Goal: Contribute content

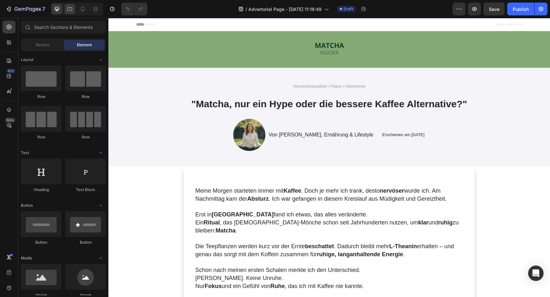
click at [69, 13] on div at bounding box center [70, 9] width 10 height 10
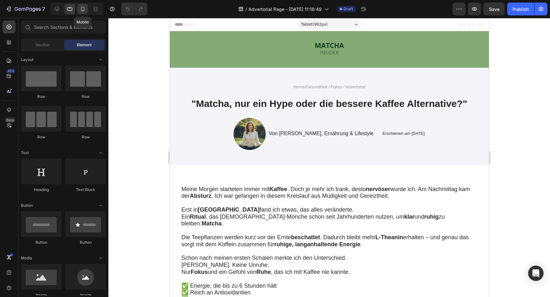
click at [80, 12] on div at bounding box center [83, 9] width 10 height 10
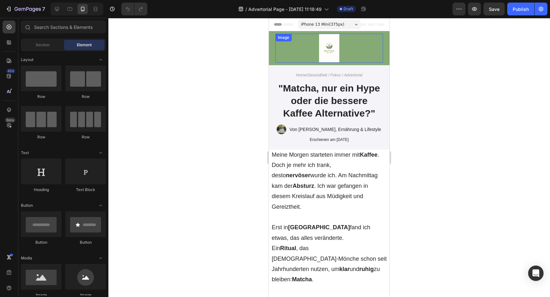
click at [322, 50] on img at bounding box center [329, 48] width 39 height 29
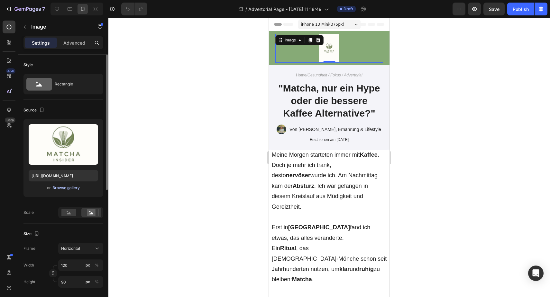
click at [63, 188] on div "Browse gallery" at bounding box center [65, 188] width 27 height 6
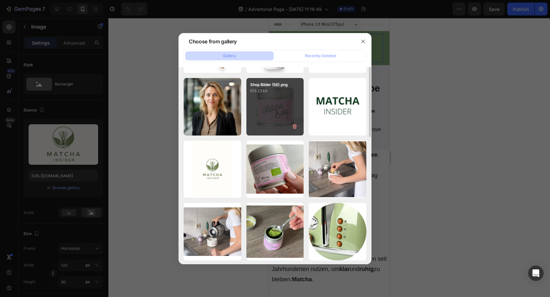
scroll to position [132, 0]
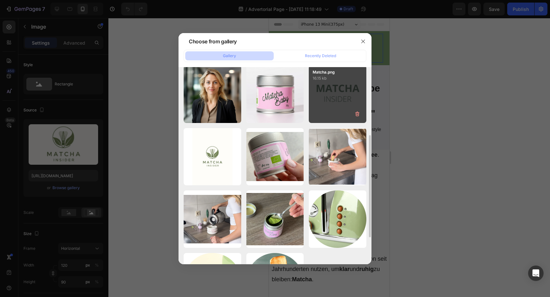
click at [329, 116] on div "Matcha.png 16.15 kb" at bounding box center [338, 95] width 58 height 58
type input "[URL][DOMAIN_NAME]"
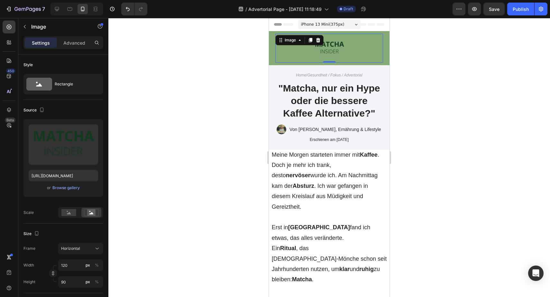
click at [229, 142] on div at bounding box center [329, 157] width 442 height 279
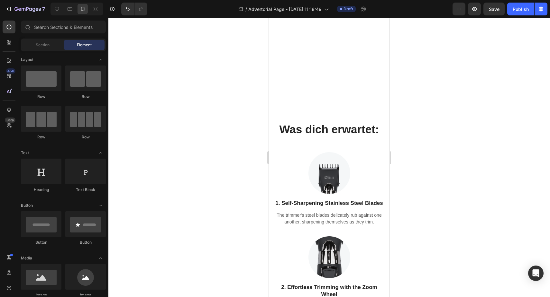
scroll to position [4867, 0]
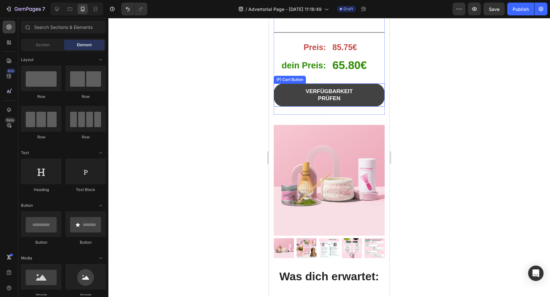
click at [364, 95] on button "VERFÜGBARKEIT PRÜFEN" at bounding box center [329, 95] width 111 height 23
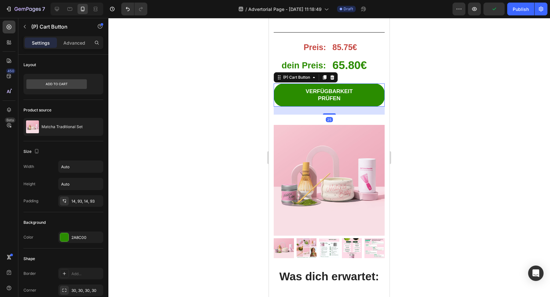
click at [269, 116] on div "Und das habe ich entdeckt… Heading Das perfekte Angebot, um mit Matcha zu start…" at bounding box center [329, 155] width 121 height 1104
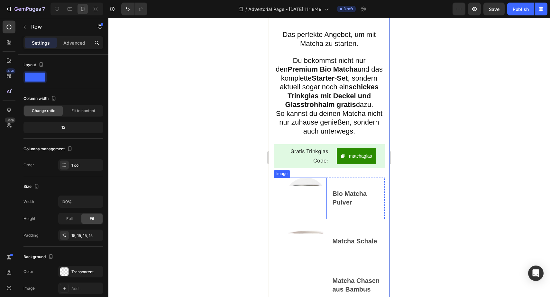
scroll to position [4301, 0]
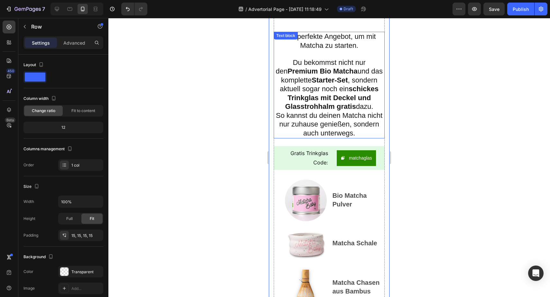
click at [320, 100] on strong "schickes Trinkglas mit Deckel und Glasstrohhalm gratis" at bounding box center [331, 98] width 93 height 26
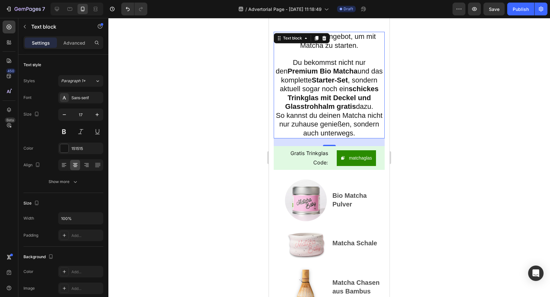
click at [320, 100] on strong "schickes Trinkglas mit Deckel und Glasstrohhalm gratis" at bounding box center [331, 98] width 93 height 26
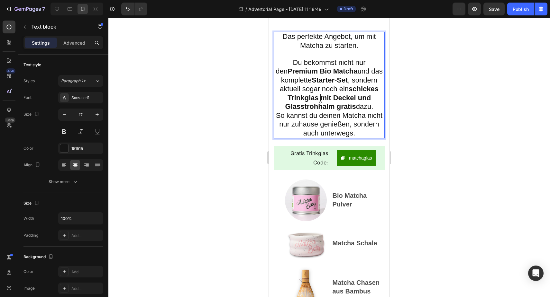
click at [282, 119] on span "So kannst du deinen Matcha nicht nur zuhause genießen, sondern auch unterwegs." at bounding box center [329, 125] width 106 height 26
click at [254, 118] on div at bounding box center [329, 157] width 442 height 279
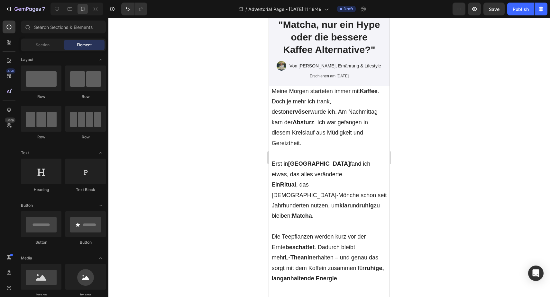
scroll to position [64, 0]
click at [52, 11] on div at bounding box center [57, 9] width 10 height 10
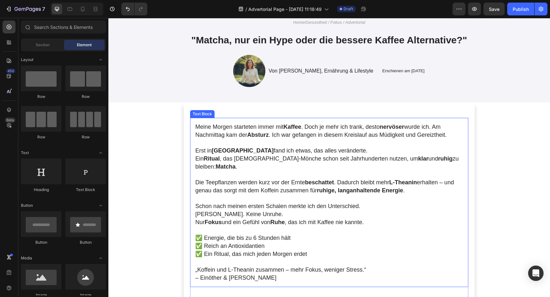
scroll to position [87, 0]
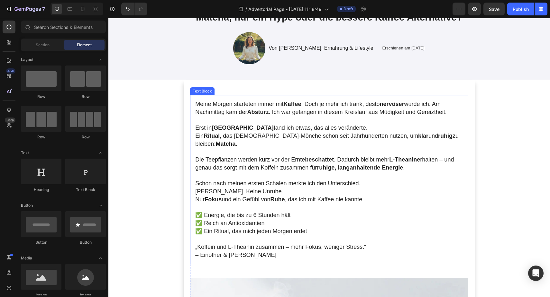
click at [273, 180] on span "Schon nach meinen ersten Schalen merkte ich den Unterschied." at bounding box center [277, 183] width 165 height 6
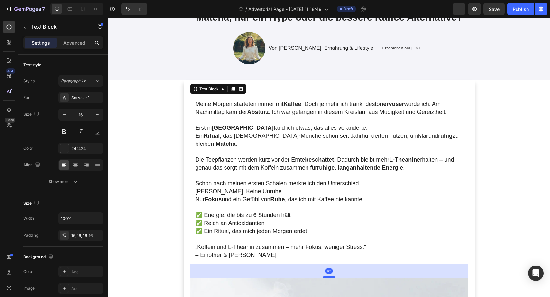
click at [273, 180] on span "Schon nach meinen ersten Schalen merkte ich den Unterschied." at bounding box center [277, 183] width 165 height 6
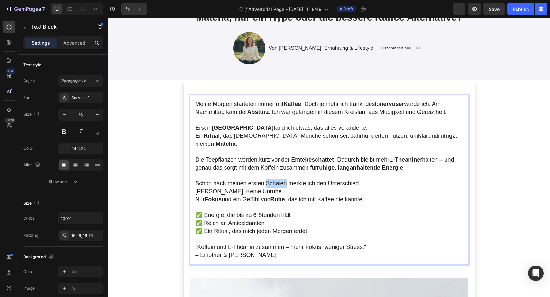
click at [273, 180] on span "Schon nach meinen ersten Schalen merkte ich den Unterschied." at bounding box center [277, 183] width 165 height 6
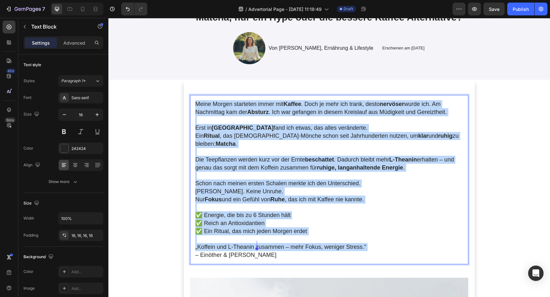
copy div "Meine [DATE] starteten immer mit Kaffee . Doch je mehr ich trank, desto nervöse…"
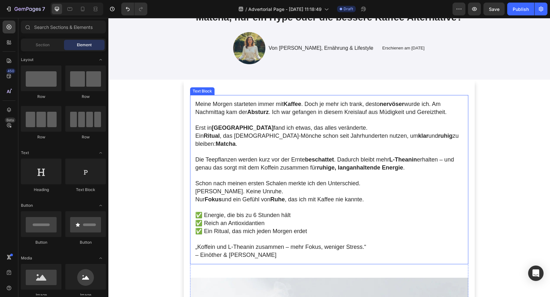
scroll to position [86, 0]
click at [254, 140] on p "Erst in [GEOGRAPHIC_DATA] fand ich etwas, das alles veränderte. Ein Ritual , da…" at bounding box center [329, 137] width 268 height 24
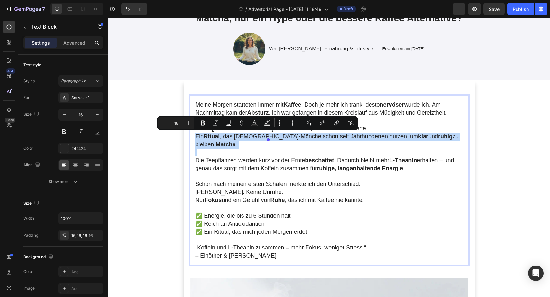
click at [254, 140] on p "Erst in [GEOGRAPHIC_DATA] fand ich etwas, das alles veränderte. Ein Ritual , da…" at bounding box center [329, 137] width 268 height 24
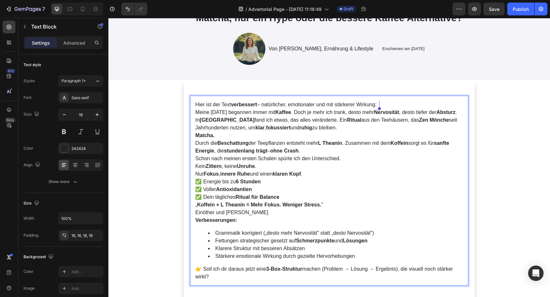
drag, startPoint x: 196, startPoint y: 105, endPoint x: 390, endPoint y: 104, distance: 193.6
click at [390, 104] on p "Hier ist der Text verbessert – natürlicher, emotionaler und mit stärkerer Wirku…" at bounding box center [329, 105] width 268 height 8
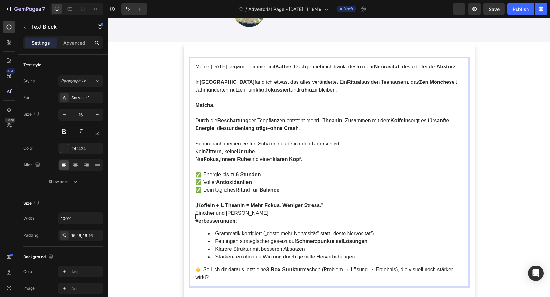
scroll to position [127, 0]
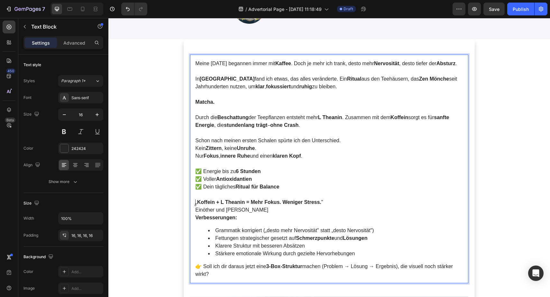
click at [238, 227] on li "Grammatik korrigiert („desto mehr Nervosität" statt „desto Nervosität")" at bounding box center [335, 231] width 255 height 8
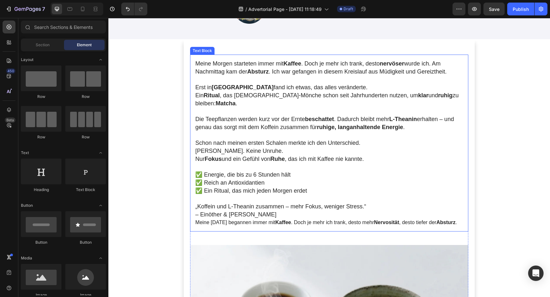
click at [245, 219] on p "Meine [DATE] begannen immer mit Kaffee . Doch je mehr ich trank, desto mehr Ner…" at bounding box center [329, 223] width 268 height 8
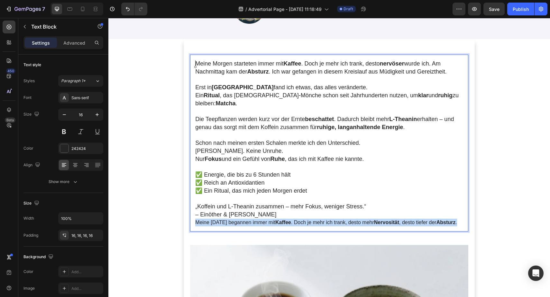
click at [245, 219] on p "Meine [DATE] begannen immer mit Kaffee . Doch je mehr ich trank, desto mehr Ner…" at bounding box center [329, 223] width 268 height 8
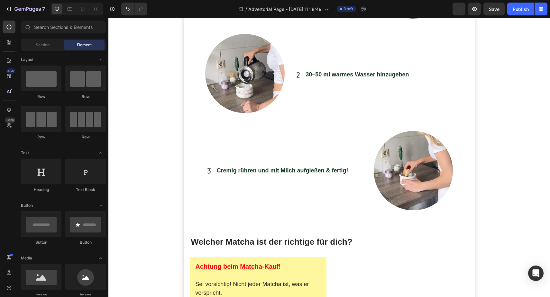
scroll to position [1492, 0]
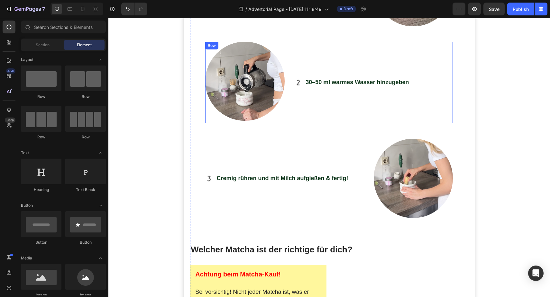
click at [315, 82] on div "30–50 ml warmes Wasser hinzugeben Item List" at bounding box center [373, 83] width 159 height 82
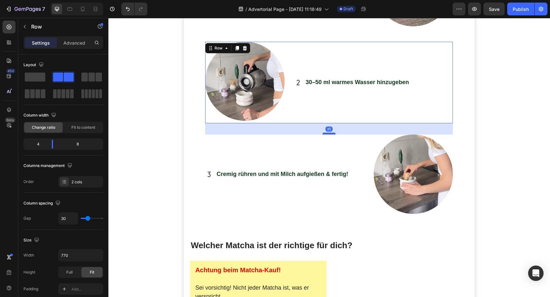
drag, startPoint x: 331, startPoint y: 107, endPoint x: 331, endPoint y: 103, distance: 4.2
click at [331, 133] on div at bounding box center [329, 134] width 13 height 2
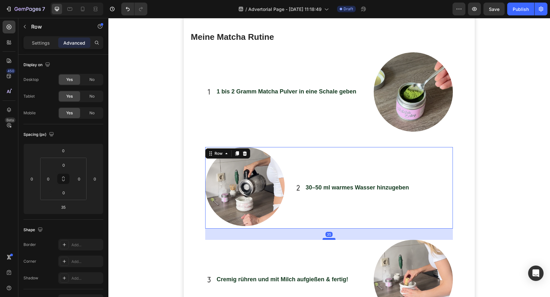
scroll to position [1382, 0]
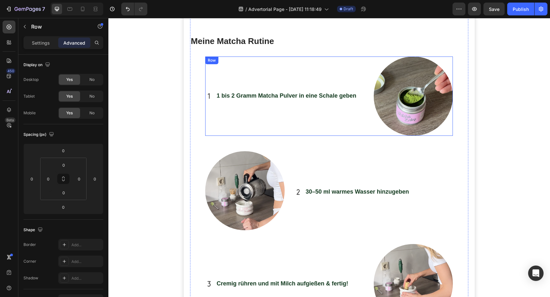
click at [324, 97] on div "1 bis 2 Gramm Matcha Pulver in eine Schale geben Item List" at bounding box center [284, 96] width 159 height 79
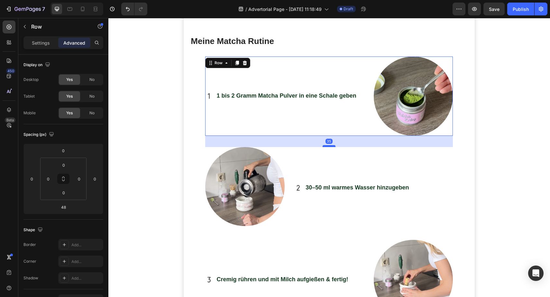
drag, startPoint x: 329, startPoint y: 119, endPoint x: 329, endPoint y: 114, distance: 4.2
click at [329, 145] on div at bounding box center [329, 146] width 13 height 2
type input "35"
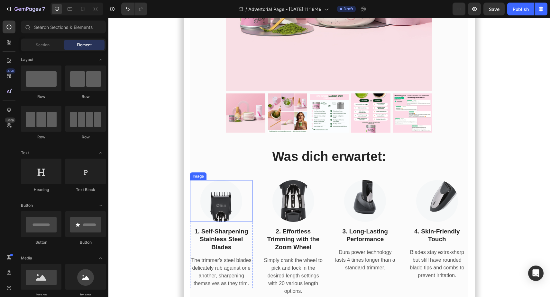
scroll to position [4203, 0]
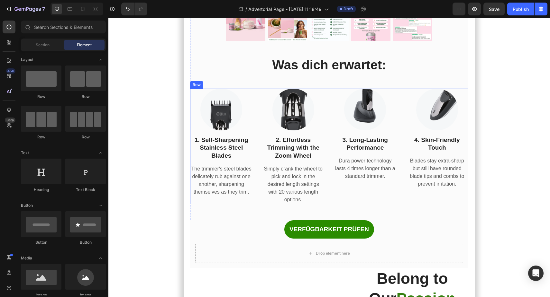
click at [441, 200] on div "Image 4. Skin-Friendly Touch Text block Blades stay extra-sharp but still have …" at bounding box center [437, 147] width 62 height 116
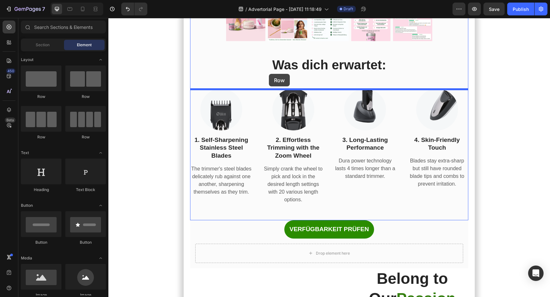
drag, startPoint x: 151, startPoint y: 96, endPoint x: 269, endPoint y: 74, distance: 120.4
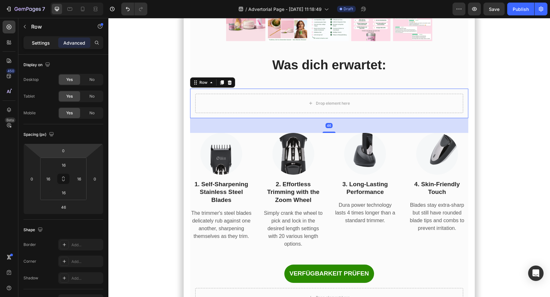
click at [39, 45] on p "Settings" at bounding box center [41, 43] width 18 height 7
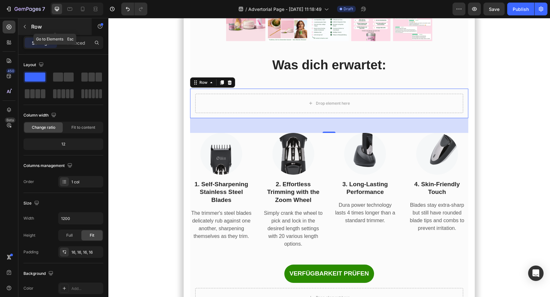
click at [33, 30] on p "Row" at bounding box center [58, 27] width 55 height 8
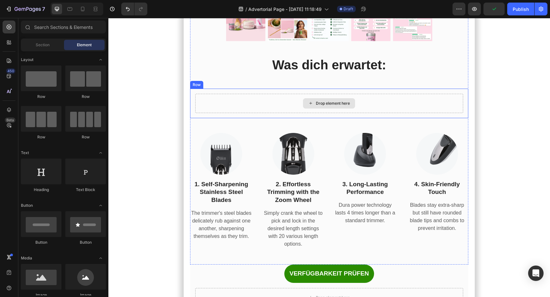
click at [204, 106] on div "Drop element here" at bounding box center [329, 103] width 268 height 19
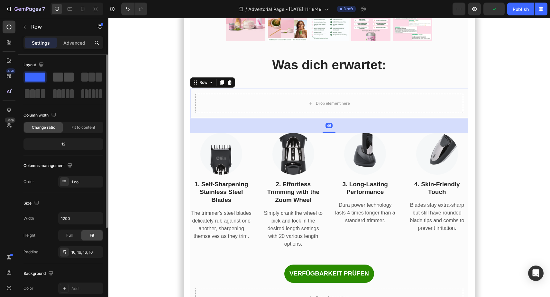
click at [70, 81] on span at bounding box center [69, 77] width 10 height 9
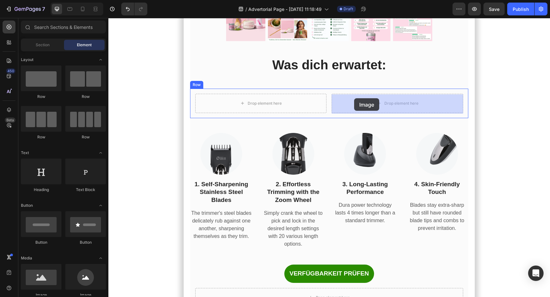
drag, startPoint x: 155, startPoint y: 298, endPoint x: 354, endPoint y: 98, distance: 282.2
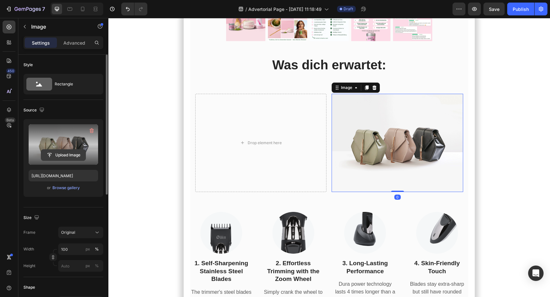
click at [62, 158] on input "file" at bounding box center [63, 155] width 44 height 11
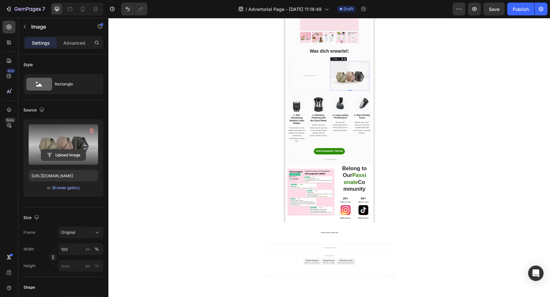
scroll to position [4123, 0]
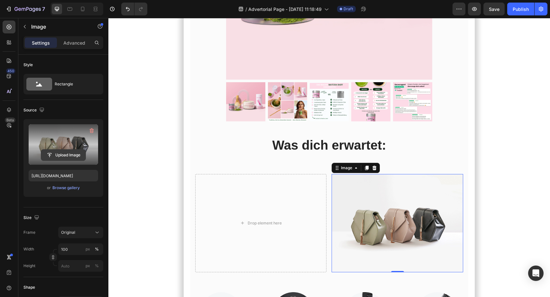
click at [58, 153] on input "file" at bounding box center [63, 155] width 44 height 11
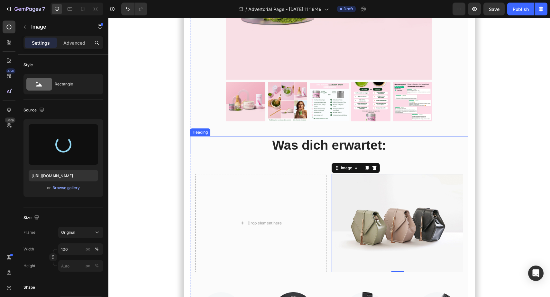
type input "[URL][DOMAIN_NAME]"
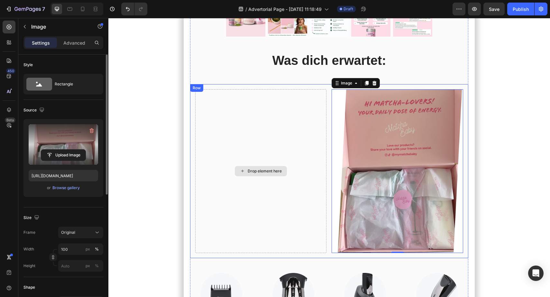
scroll to position [4203, 0]
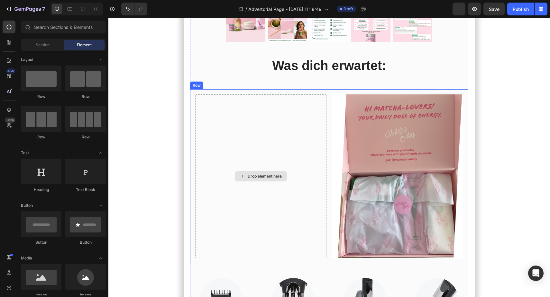
click at [245, 190] on div "Drop element here" at bounding box center [260, 177] width 131 height 164
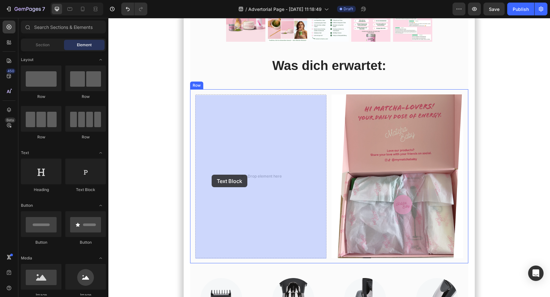
drag, startPoint x: 182, startPoint y: 193, endPoint x: 212, endPoint y: 175, distance: 34.9
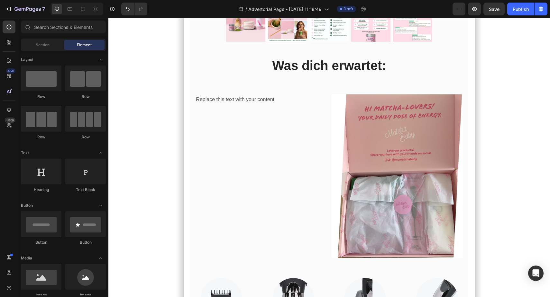
scroll to position [4226, 0]
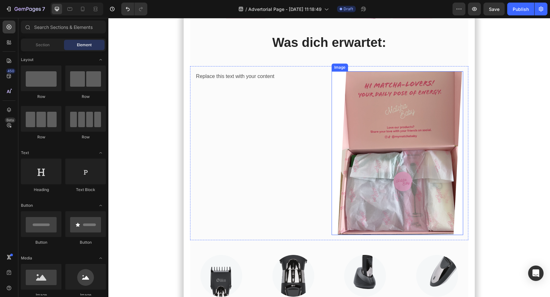
click at [374, 187] on img at bounding box center [397, 153] width 131 height 164
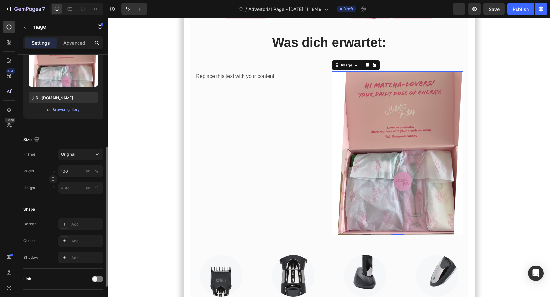
scroll to position [129, 0]
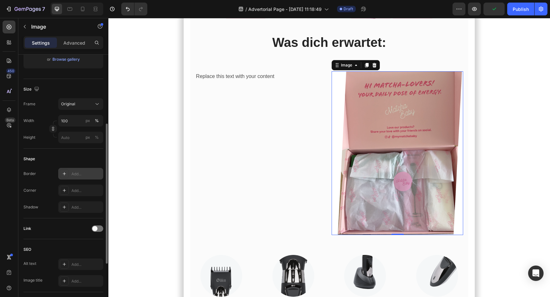
click at [68, 174] on div at bounding box center [64, 173] width 9 height 9
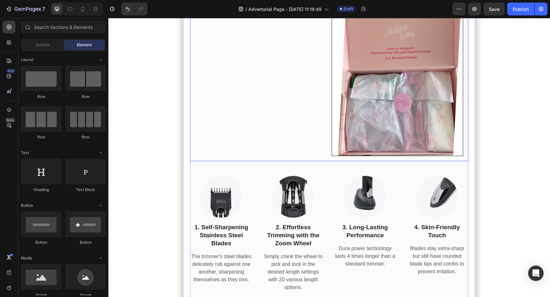
scroll to position [4231, 0]
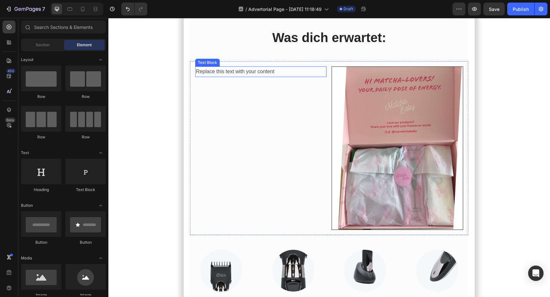
click at [238, 75] on div "Replace this text with your content" at bounding box center [260, 72] width 131 height 11
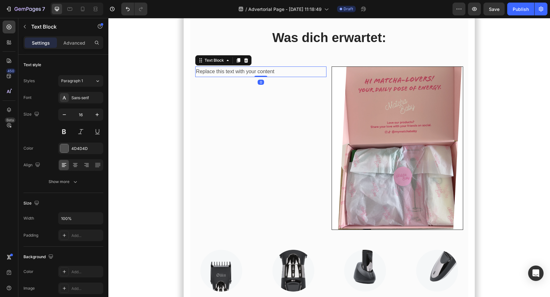
click at [234, 74] on div "Replace this text with your content" at bounding box center [260, 72] width 131 height 11
click at [234, 74] on p "Replace this text with your content" at bounding box center [261, 71] width 130 height 9
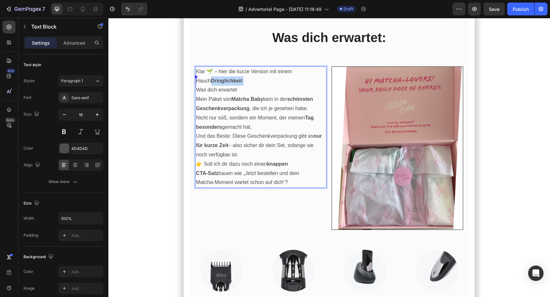
drag, startPoint x: 239, startPoint y: 83, endPoint x: 164, endPoint y: 78, distance: 75.1
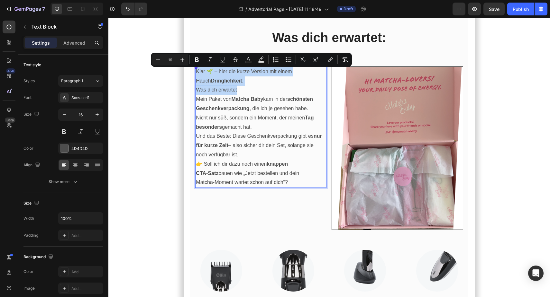
drag, startPoint x: 263, startPoint y: 92, endPoint x: 196, endPoint y: 76, distance: 68.7
click at [196, 76] on div "Klar 🌱 – hier die kurze Version mit einem Hauch Dringlichkeit : Was dich erwart…" at bounding box center [260, 128] width 131 height 122
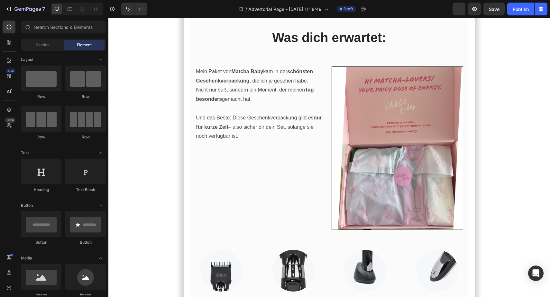
click at [253, 111] on p "Rich Text Editor. Editing area: main" at bounding box center [261, 108] width 130 height 9
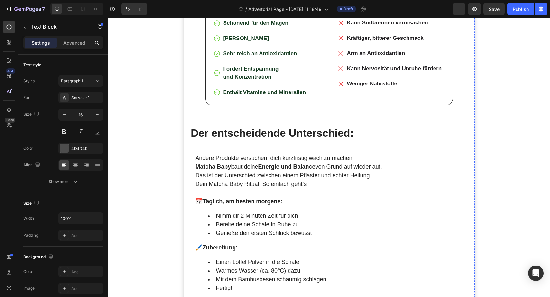
scroll to position [3169, 0]
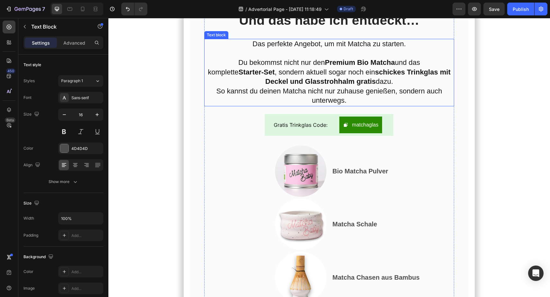
click at [280, 73] on span "Du bekommst nicht nur den Premium Bio Matcha und das komplette Starter‑Set , so…" at bounding box center [329, 72] width 243 height 27
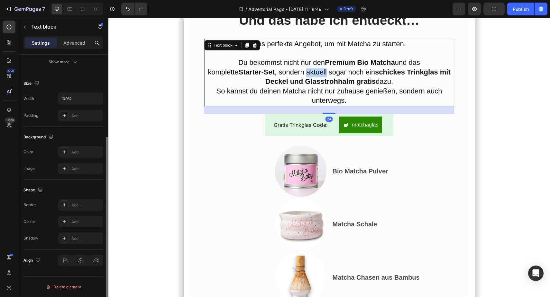
click at [280, 73] on span "Du bekommst nicht nur den Premium Bio Matcha und das komplette Starter‑Set , so…" at bounding box center [329, 72] width 243 height 27
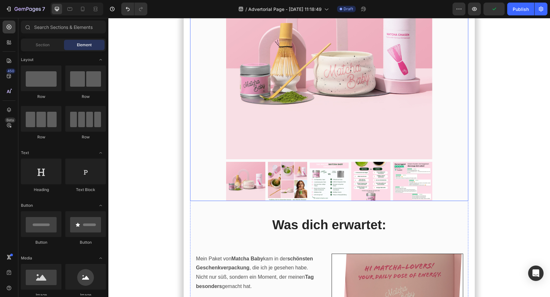
scroll to position [3873, 0]
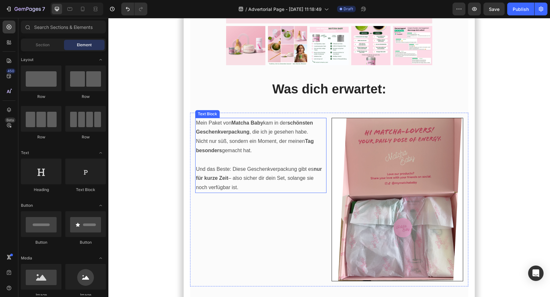
click at [251, 145] on p "Mein Paket von Matcha Baby kam in der schönsten Geschenkverpackung , die ich je…" at bounding box center [261, 137] width 130 height 37
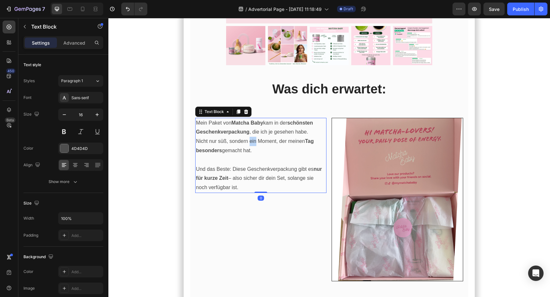
click at [251, 145] on p "Mein Paket von Matcha Baby kam in der schönsten Geschenkverpackung , die ich je…" at bounding box center [261, 137] width 130 height 37
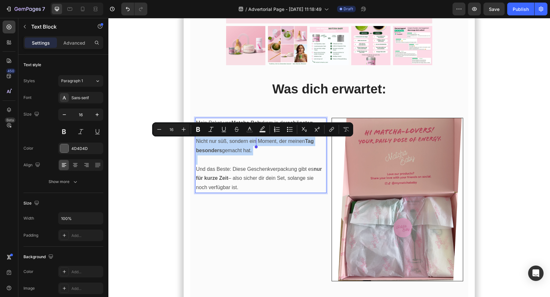
click at [251, 145] on p "Mein Paket von Matcha Baby kam in der schönsten Geschenkverpackung , die ich je…" at bounding box center [261, 137] width 130 height 37
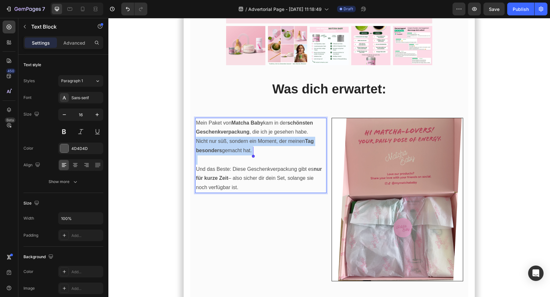
click at [251, 145] on p "Mein Paket von Matcha Baby kam in der schönsten Geschenkverpackung , die ich je…" at bounding box center [261, 137] width 130 height 37
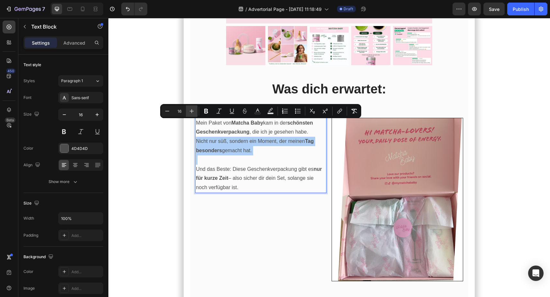
click at [188, 113] on button "Plus" at bounding box center [192, 111] width 12 height 12
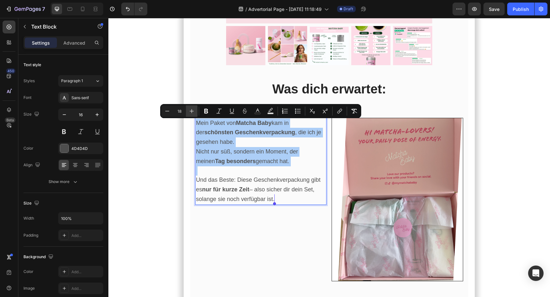
click at [188, 113] on button "Plus" at bounding box center [192, 111] width 12 height 12
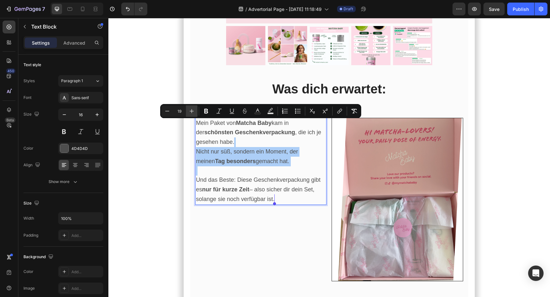
click at [188, 113] on button "Plus" at bounding box center [192, 111] width 12 height 12
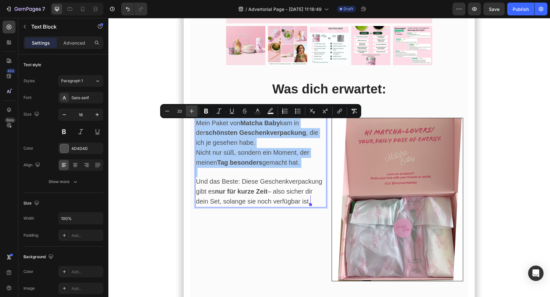
click at [188, 113] on button "Plus" at bounding box center [192, 111] width 12 height 12
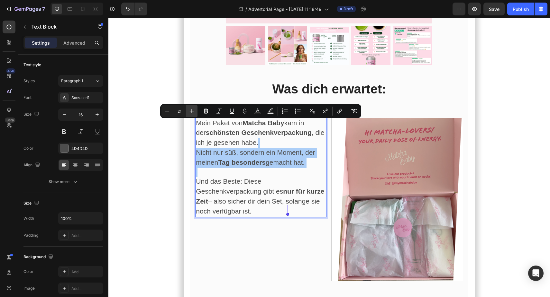
click at [188, 113] on button "Plus" at bounding box center [192, 111] width 12 height 12
type input "22"
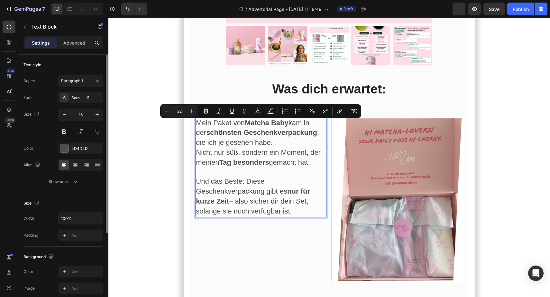
click at [76, 155] on div "Font Sans-serif Size 16 Color 4D4D4D Align Show more" at bounding box center [63, 140] width 80 height 96
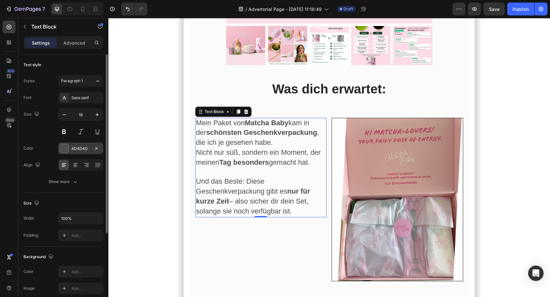
click at [70, 151] on div "4D4D4D" at bounding box center [80, 149] width 45 height 12
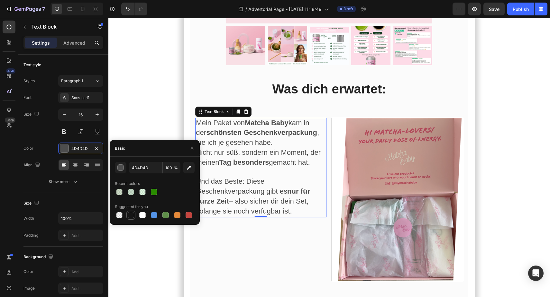
click at [130, 212] on div at bounding box center [131, 216] width 8 height 8
type input "151515"
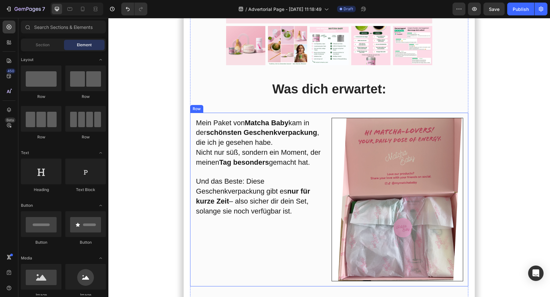
click at [266, 235] on div "Mein Paket von Matcha Baby kam in der schönsten Geschenkverpackung , die ich je…" at bounding box center [260, 200] width 131 height 164
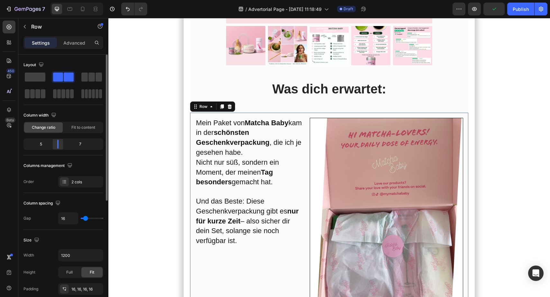
drag, startPoint x: 64, startPoint y: 146, endPoint x: 59, endPoint y: 146, distance: 5.1
click at [59, 0] on body "7 / Advertorial Page - [DATE] 11:18:49 Draft Preview Publish 450 Beta Sections(…" at bounding box center [275, 0] width 550 height 0
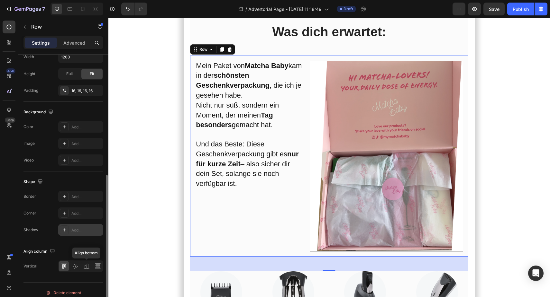
scroll to position [205, 0]
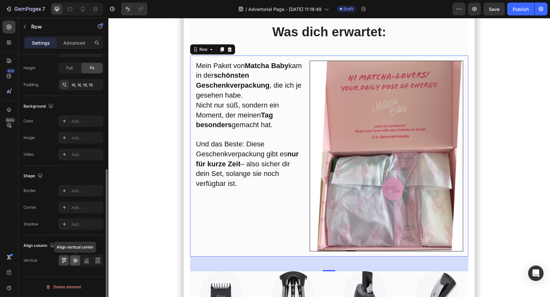
click at [75, 262] on icon at bounding box center [75, 261] width 6 height 6
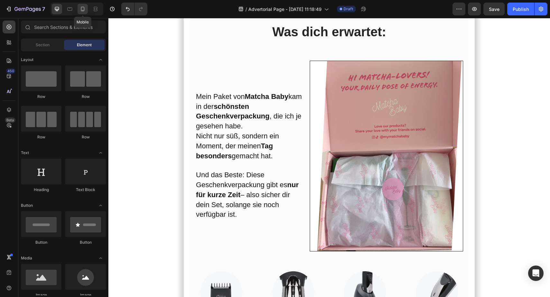
click at [81, 8] on icon at bounding box center [83, 9] width 4 height 5
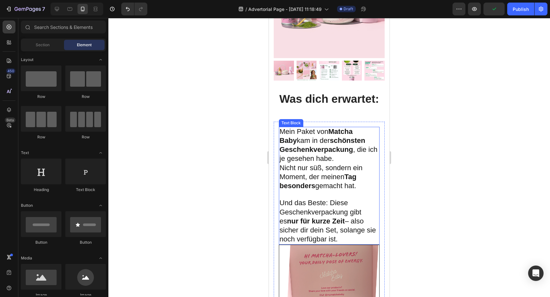
scroll to position [3717, 0]
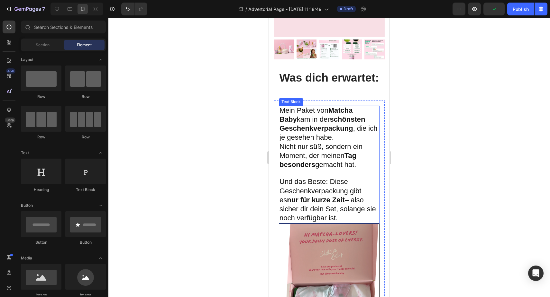
click at [339, 216] on p "Und das Beste: Diese Geschenkverpackung gibt es nur für kurze Zeit – also siche…" at bounding box center [328, 200] width 99 height 45
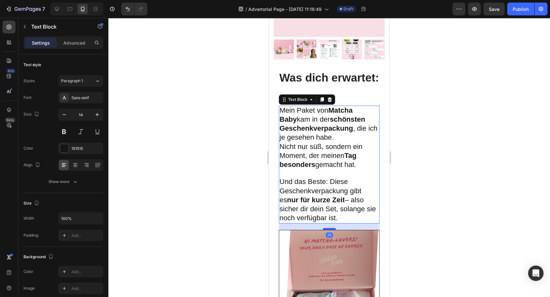
drag, startPoint x: 328, startPoint y: 221, endPoint x: 329, endPoint y: 227, distance: 6.4
click at [329, 228] on div at bounding box center [329, 229] width 13 height 2
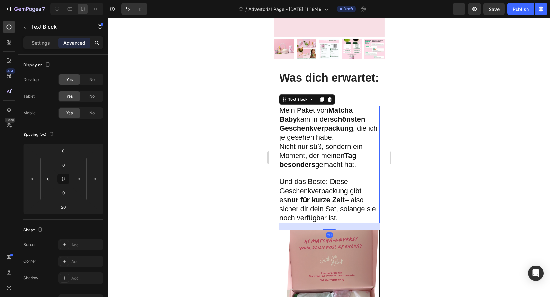
click at [272, 224] on div "Und das habe ich entdeckt… Heading Das perfekte Angebot, um mit Matcha zu start…" at bounding box center [329, 94] width 121 height 1380
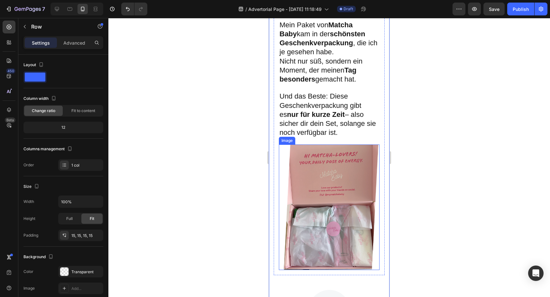
scroll to position [3877, 0]
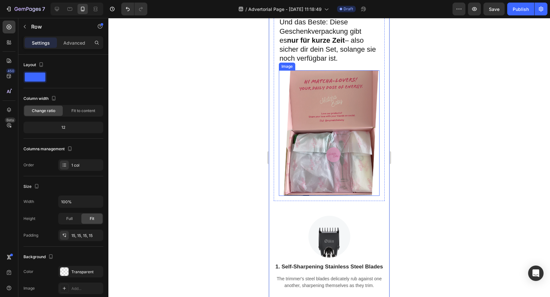
click at [312, 143] on img at bounding box center [329, 133] width 101 height 126
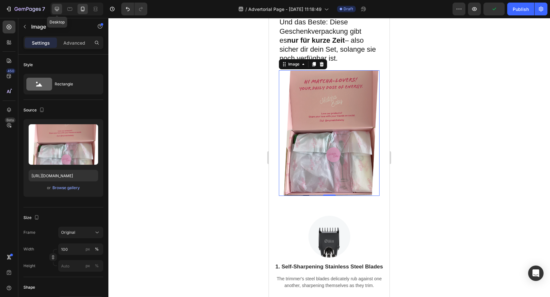
click at [59, 10] on icon at bounding box center [57, 9] width 6 height 6
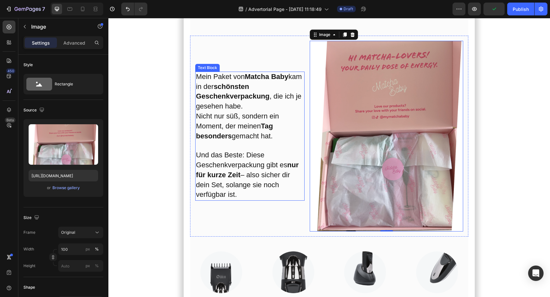
scroll to position [3951, 0]
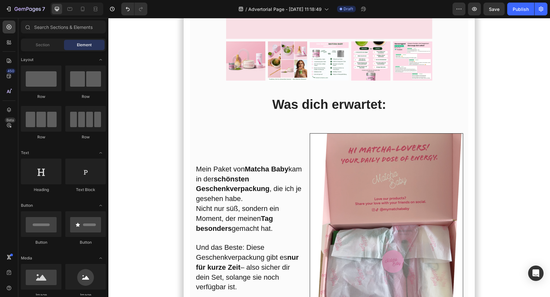
scroll to position [3860, 0]
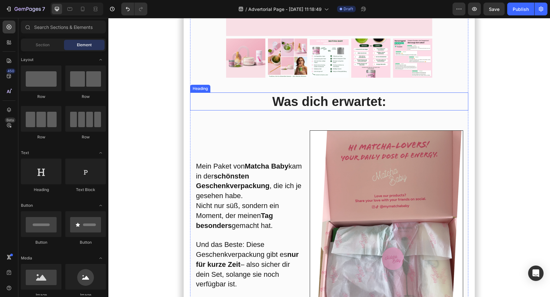
click at [321, 99] on h2 "Was dich erwartet:" at bounding box center [329, 102] width 278 height 18
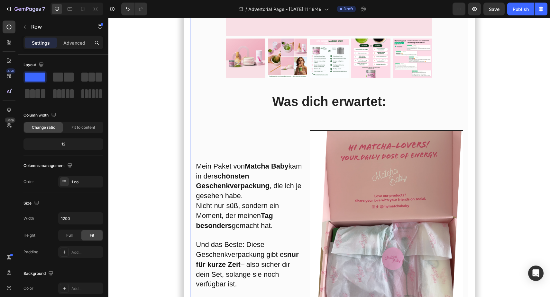
click at [328, 77] on img at bounding box center [329, 58] width 39 height 39
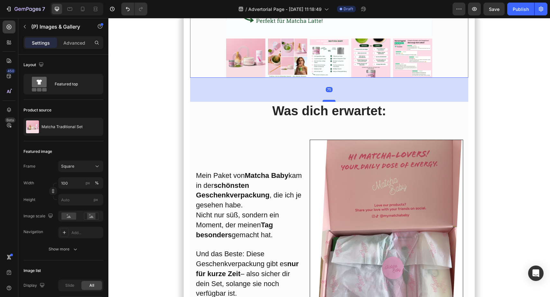
drag, startPoint x: 328, startPoint y: 92, endPoint x: 329, endPoint y: 102, distance: 9.3
click at [329, 102] on div at bounding box center [329, 101] width 13 height 2
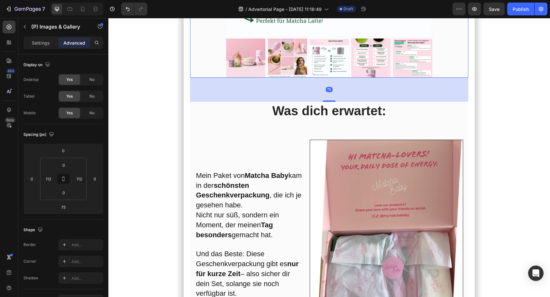
click at [155, 141] on section "Und das habe ich entdeckt… Heading Das perfekte Angebot, um mit Matcha zu start…" at bounding box center [328, 1] width 363 height 1394
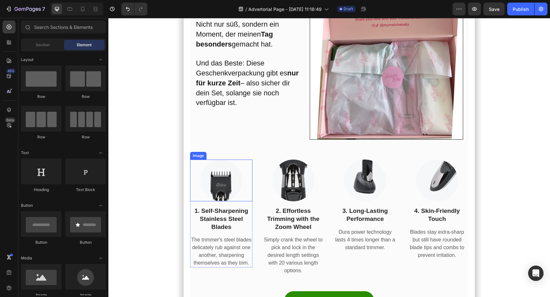
scroll to position [4121, 0]
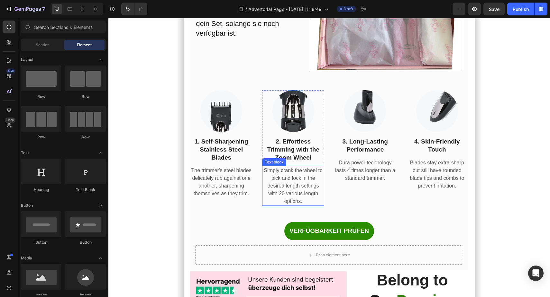
click at [265, 199] on p "Simply crank the wheel to pick and lock in the desired length settings with 20 …" at bounding box center [293, 186] width 61 height 39
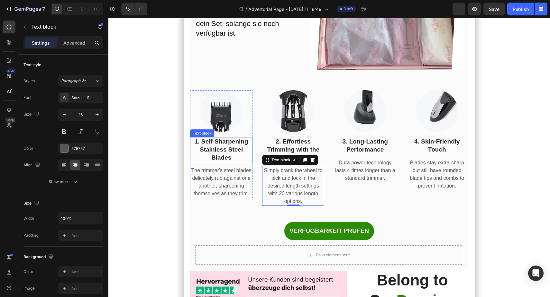
click at [233, 155] on p "1. Self-Sharpening Stainless Steel Blades" at bounding box center [221, 150] width 61 height 24
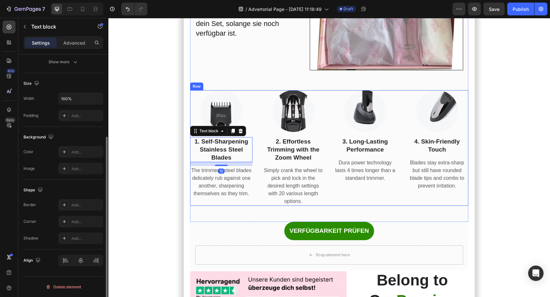
click at [256, 121] on div "Image 1. Self-Sharpening Stainless Steel Blades Text block 12 The trimmer's ste…" at bounding box center [329, 148] width 278 height 116
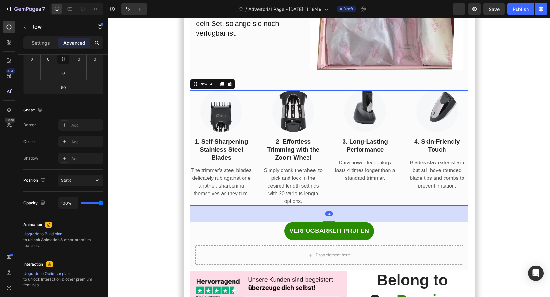
scroll to position [0, 0]
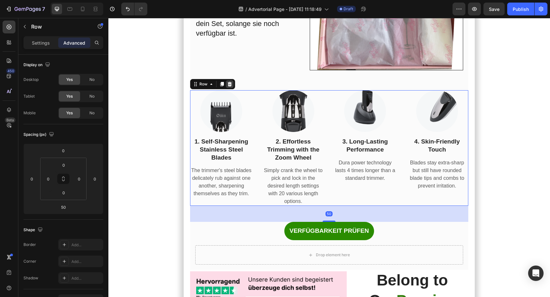
click at [231, 87] on icon at bounding box center [230, 84] width 4 height 5
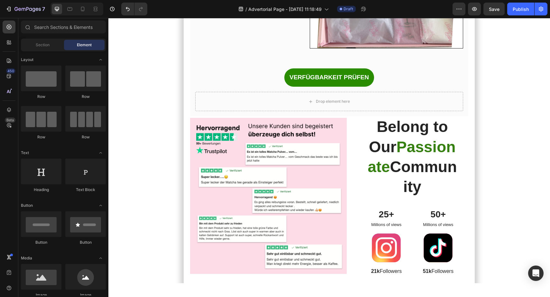
scroll to position [4597, 0]
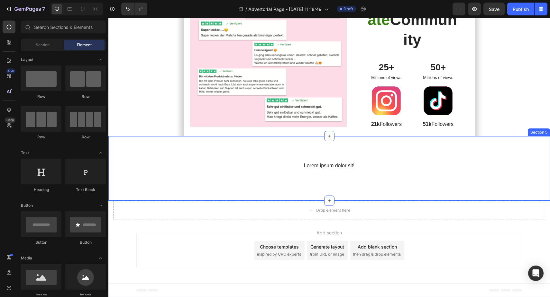
click at [211, 161] on div "Lorem ipsum dolor sit! Text Block Row Section 5" at bounding box center [329, 168] width 442 height 65
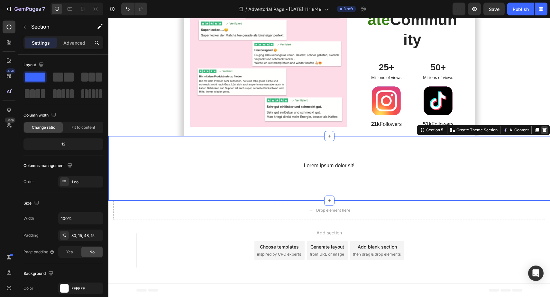
click at [542, 131] on icon at bounding box center [544, 130] width 5 height 5
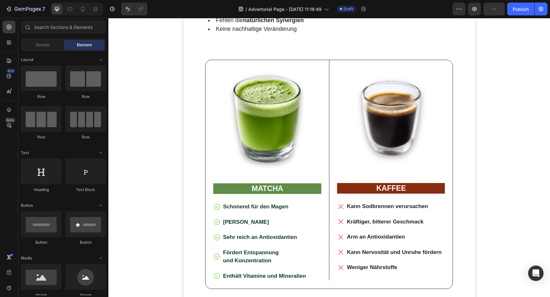
scroll to position [2665, 0]
